Goal: Find specific page/section: Find specific page/section

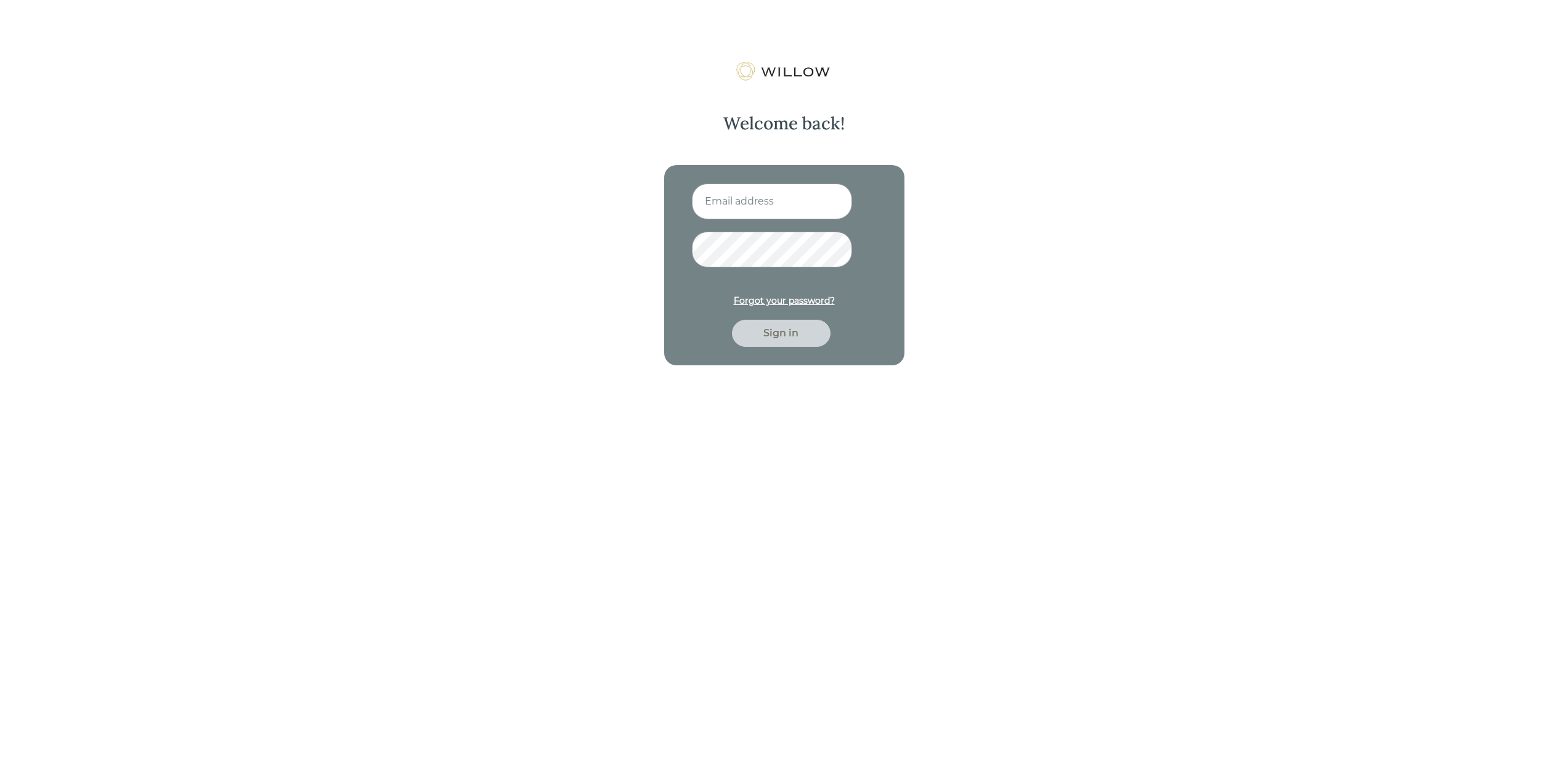
type input "[EMAIL_ADDRESS][DOMAIN_NAME]"
click at [785, 335] on div "Sign in" at bounding box center [781, 333] width 70 height 15
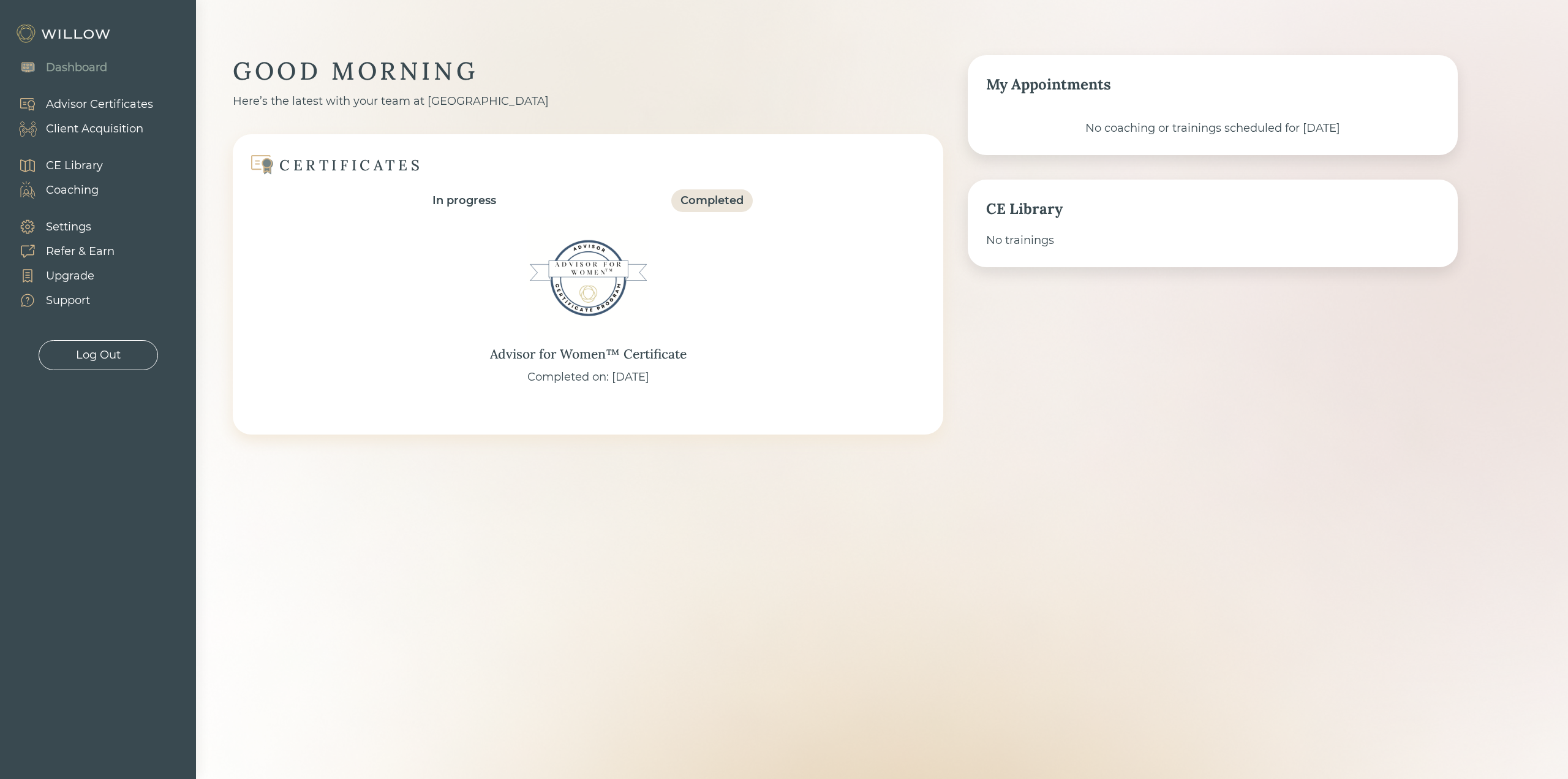
click at [118, 125] on div "Client Acquisition" at bounding box center [95, 128] width 97 height 16
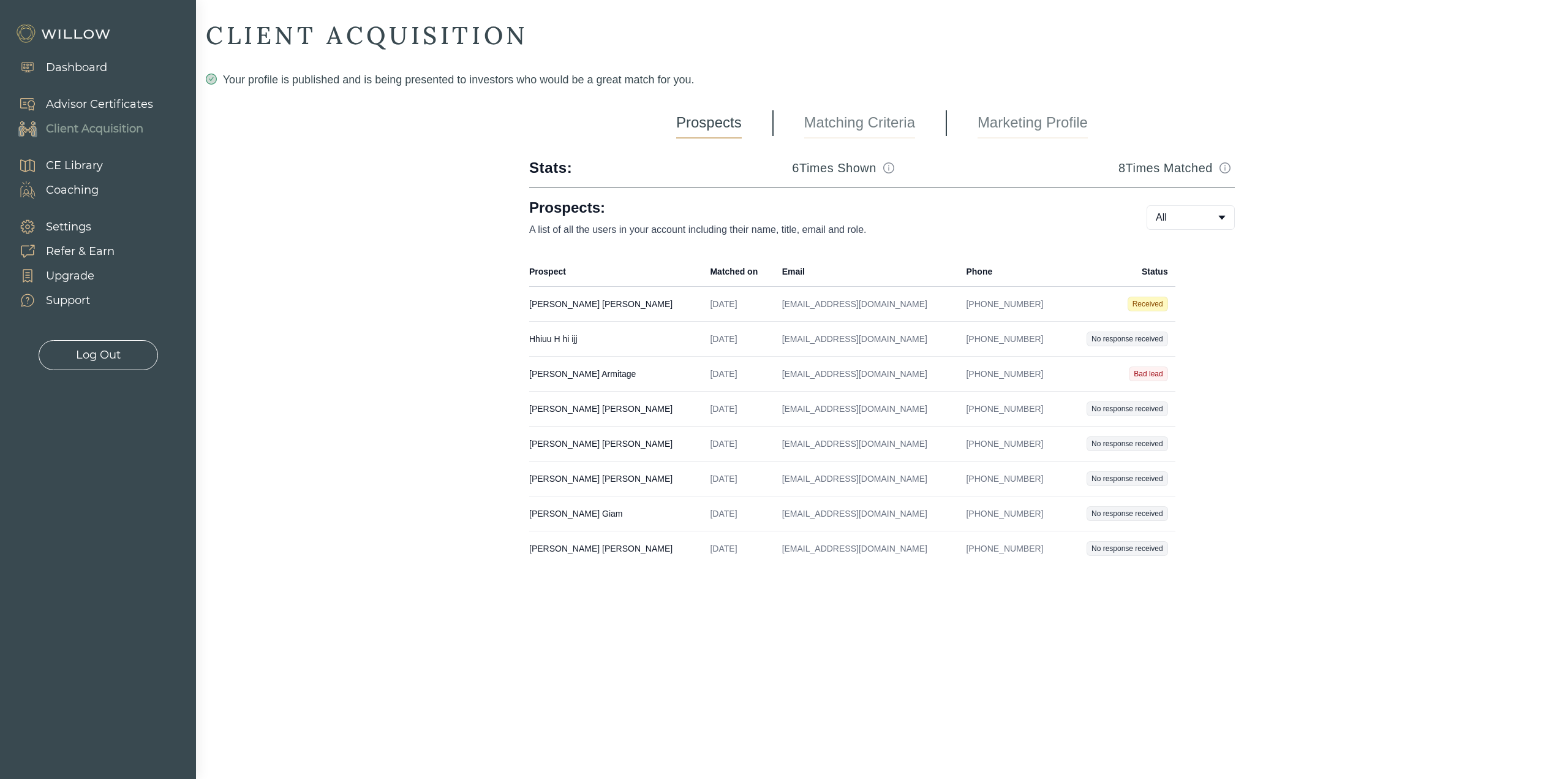
click at [121, 356] on div "Log Out" at bounding box center [99, 355] width 120 height 30
